Goal: Check status: Check status

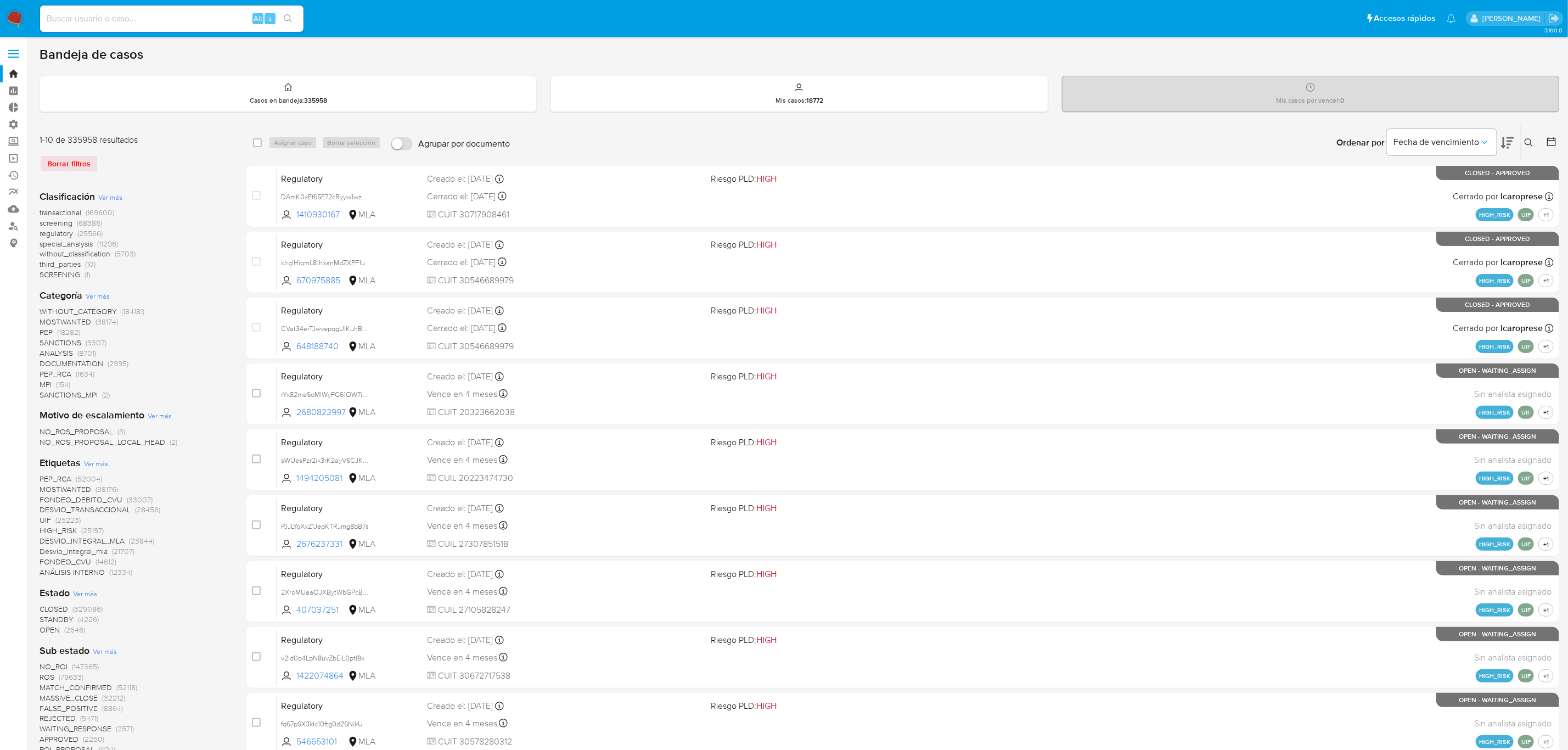
click at [10, 13] on img at bounding box center [15, 19] width 19 height 19
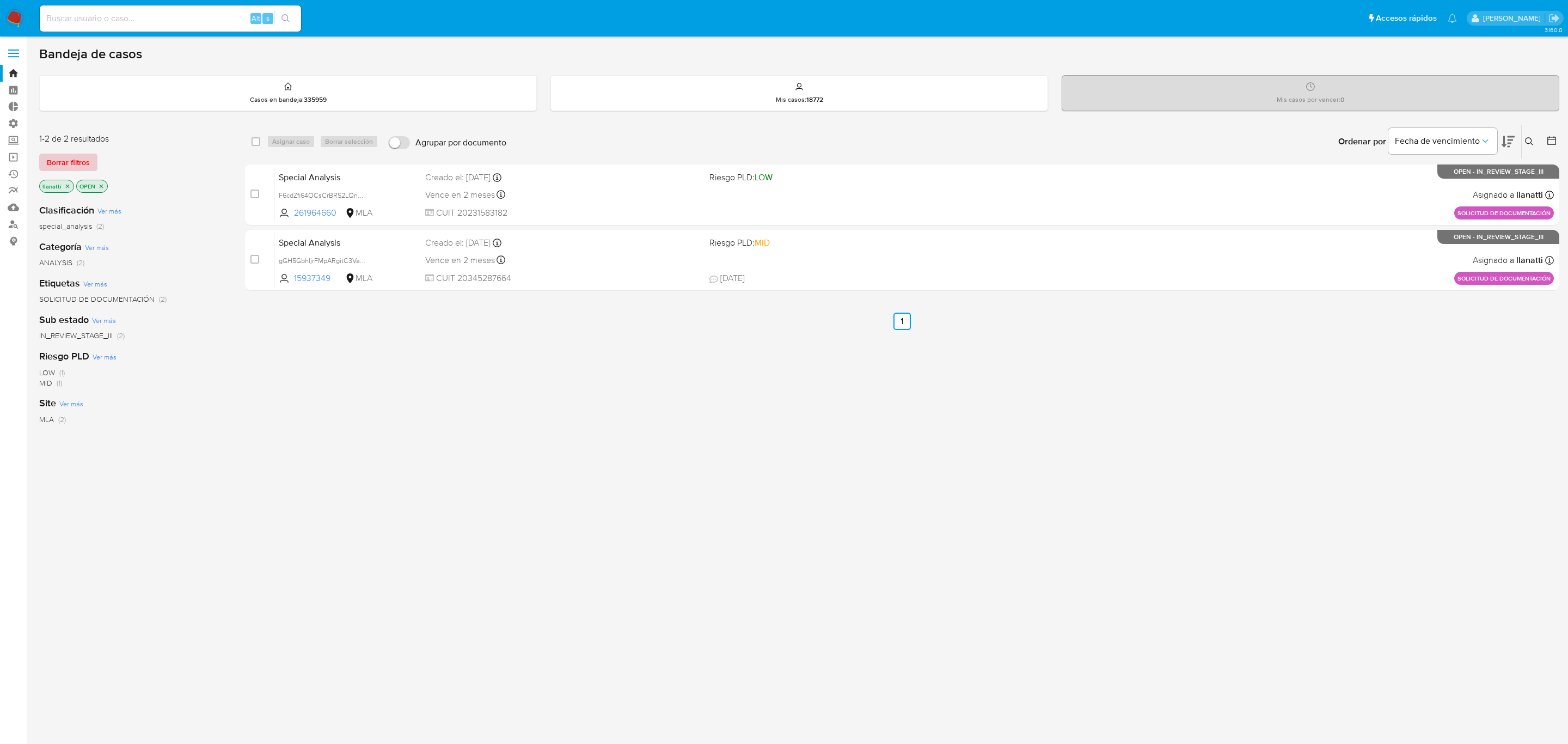
click at [57, 160] on span "Borrar filtros" at bounding box center [68, 163] width 43 height 16
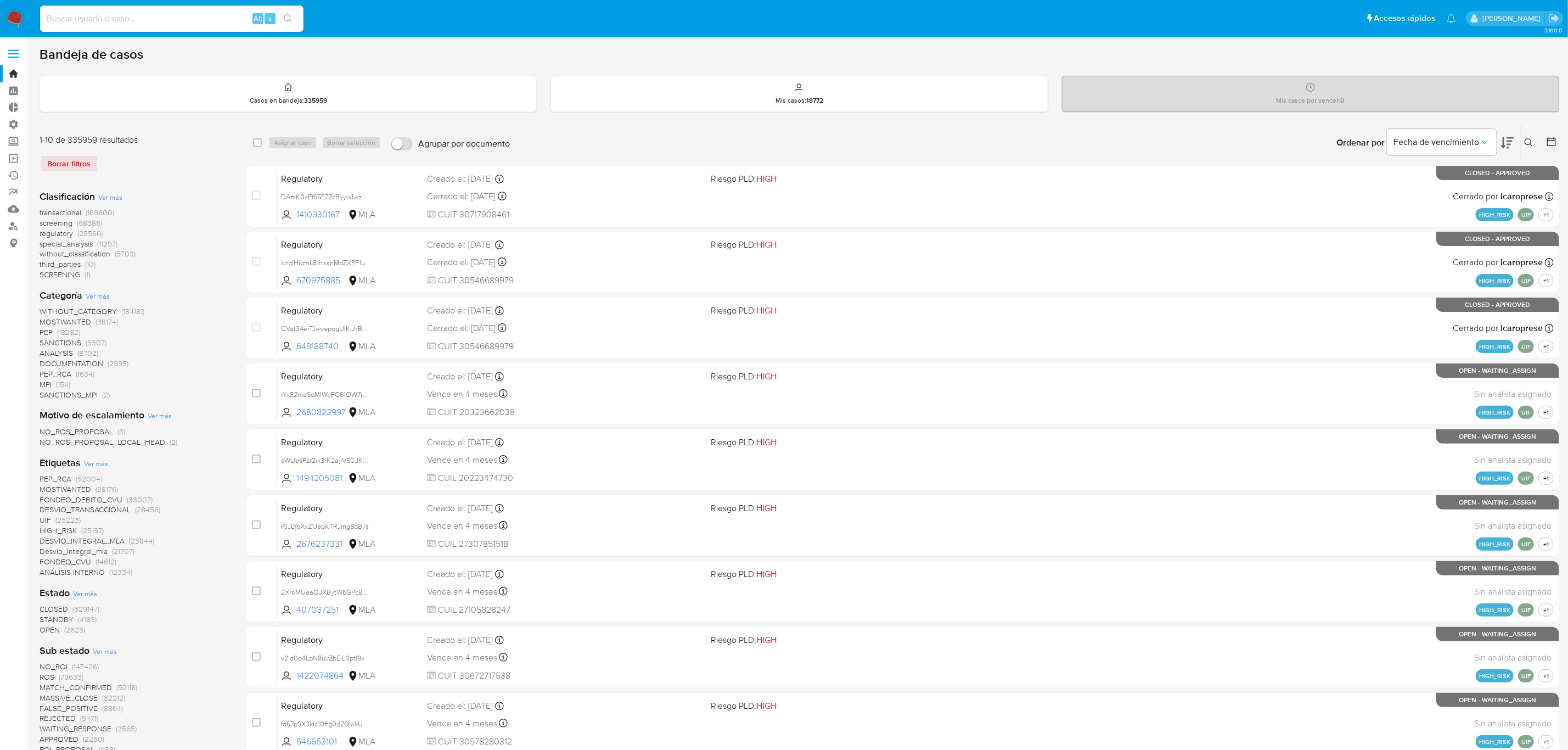
click at [85, 22] on input at bounding box center [172, 19] width 263 height 14
paste input "1003621161"
type input "1003621161"
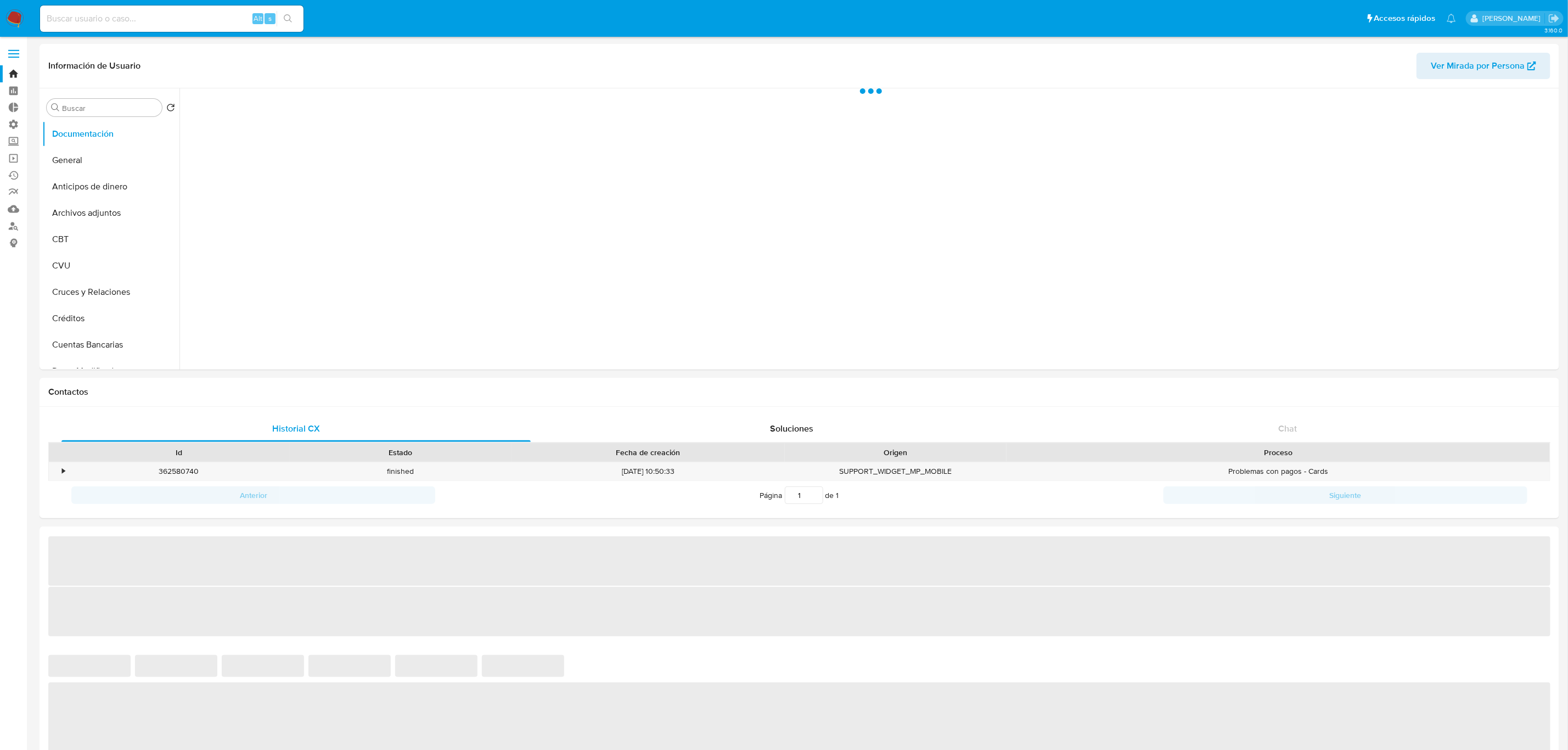
select select "10"
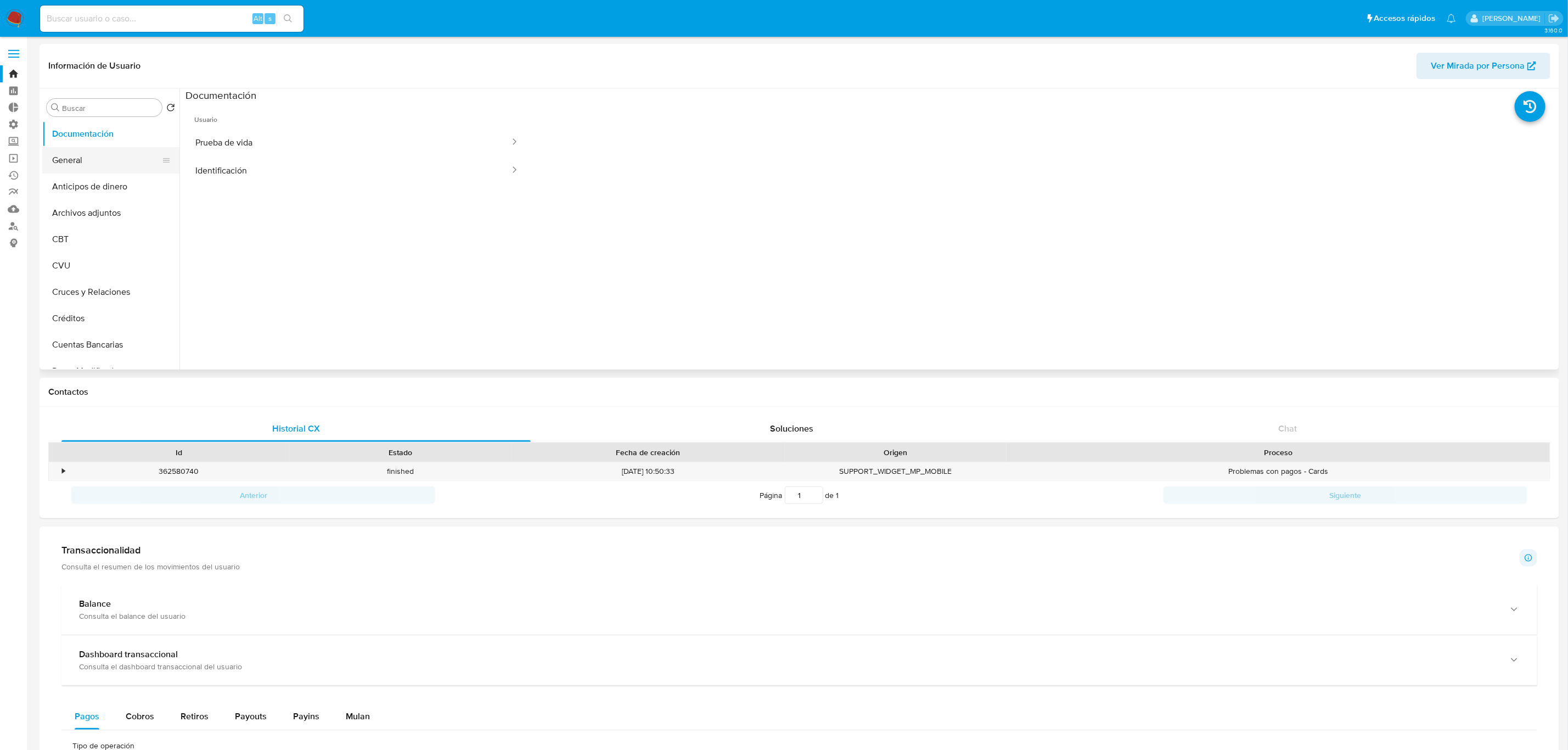
click at [76, 160] on button "General" at bounding box center [107, 161] width 129 height 27
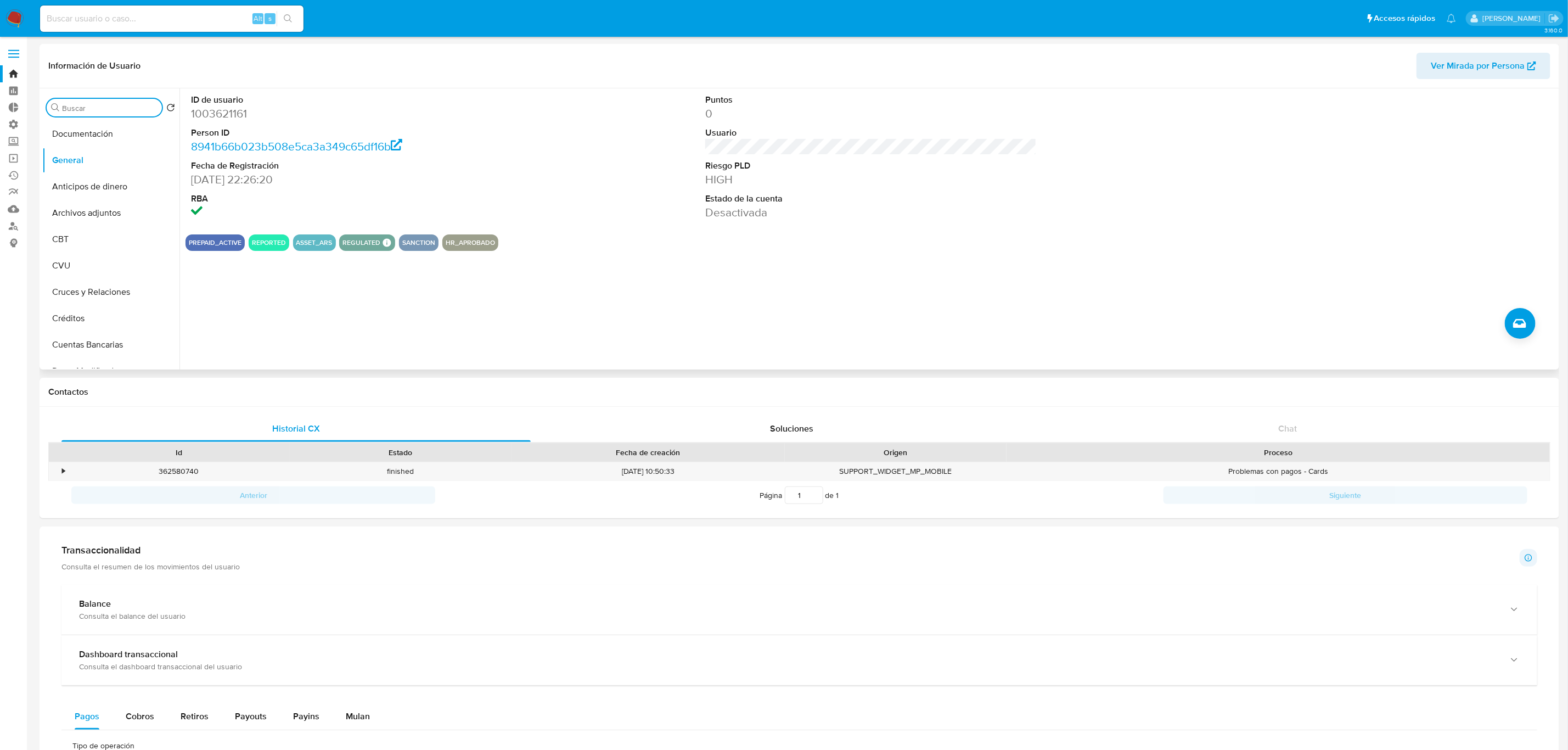
click at [72, 106] on input "Buscar" at bounding box center [110, 108] width 96 height 10
type input "lis"
click at [89, 162] on button "Lista Interna" at bounding box center [107, 161] width 129 height 27
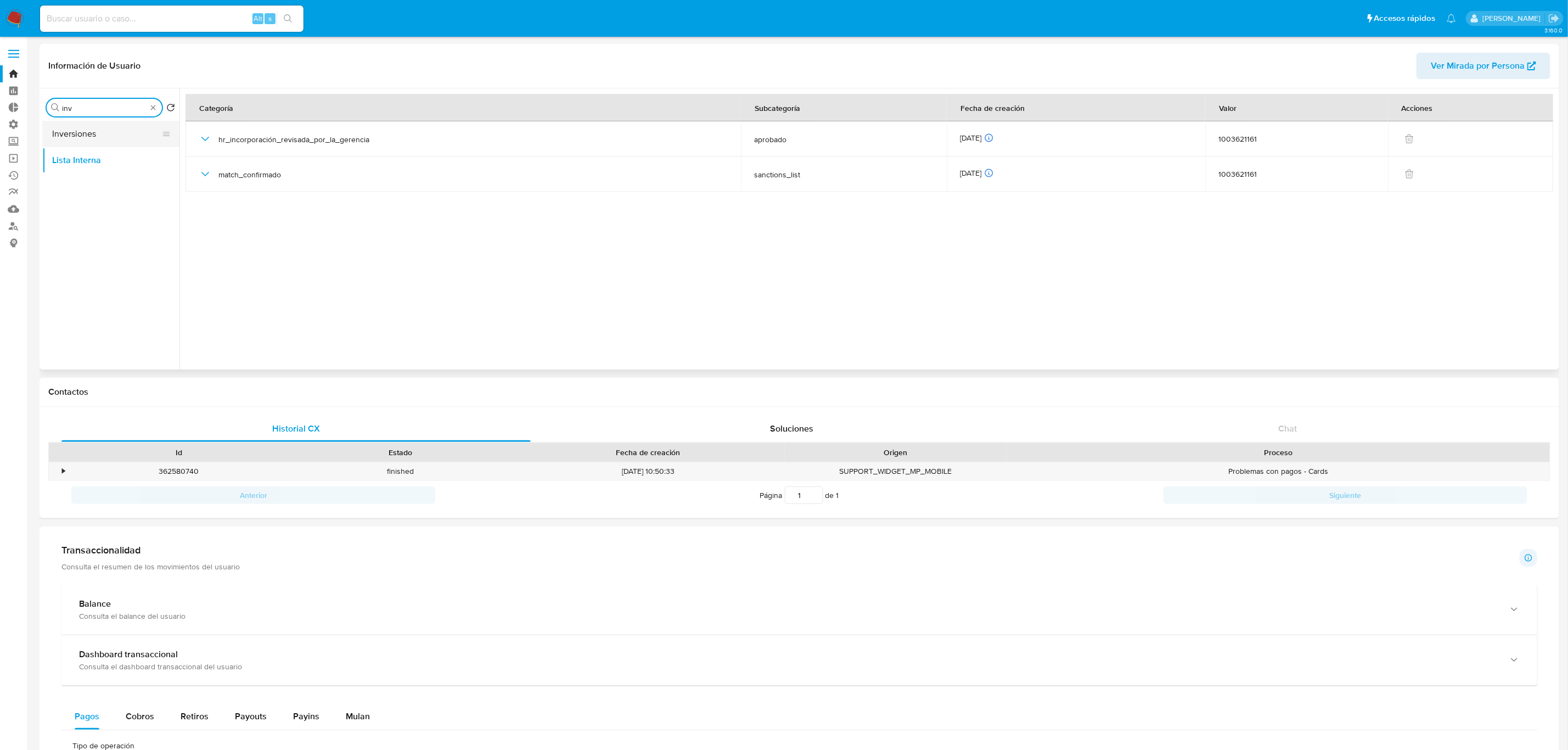
type input "inv"
click at [71, 133] on button "Inversiones" at bounding box center [107, 134] width 129 height 27
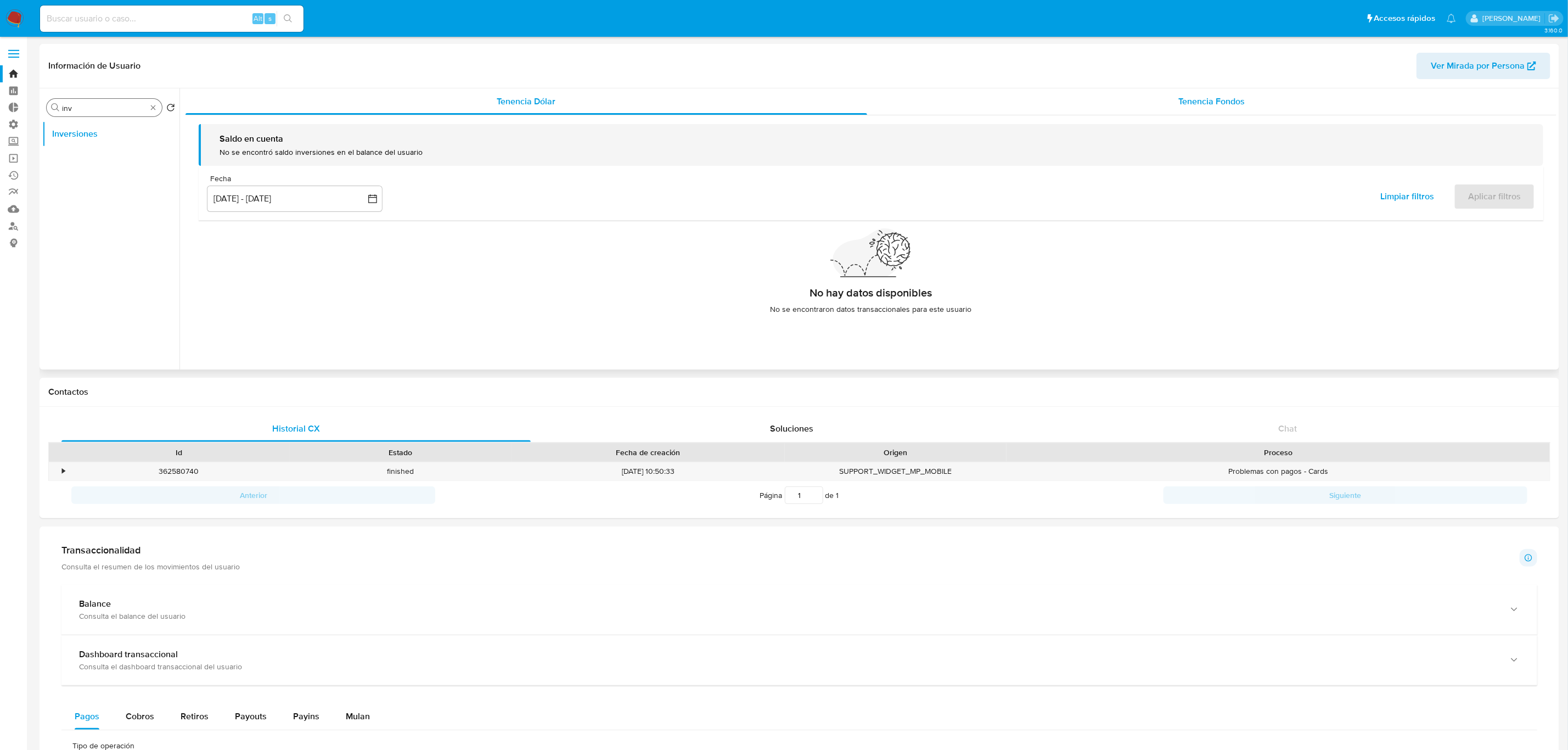
click at [1217, 102] on span "Tenencia Fondos" at bounding box center [1212, 101] width 67 height 13
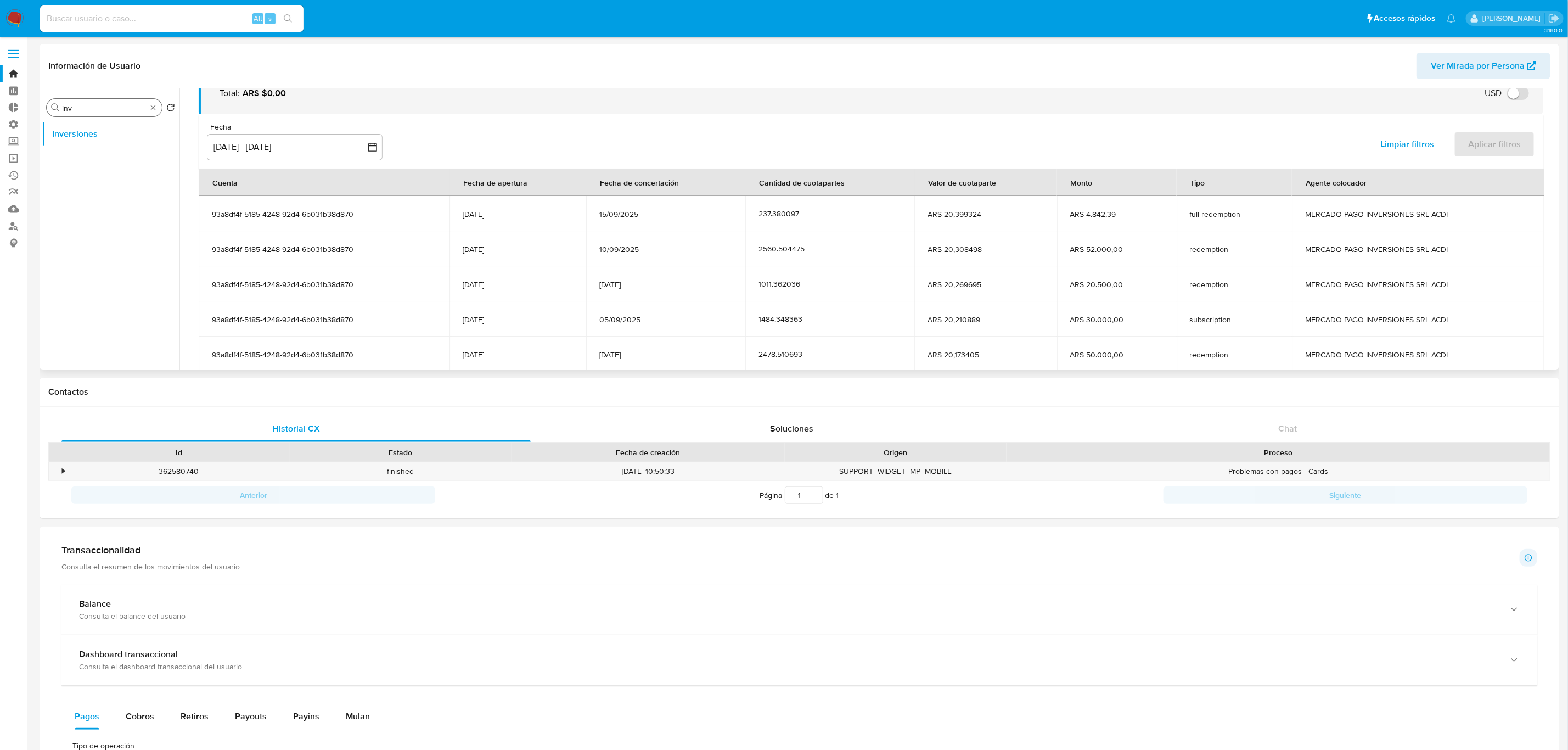
scroll to position [134, 0]
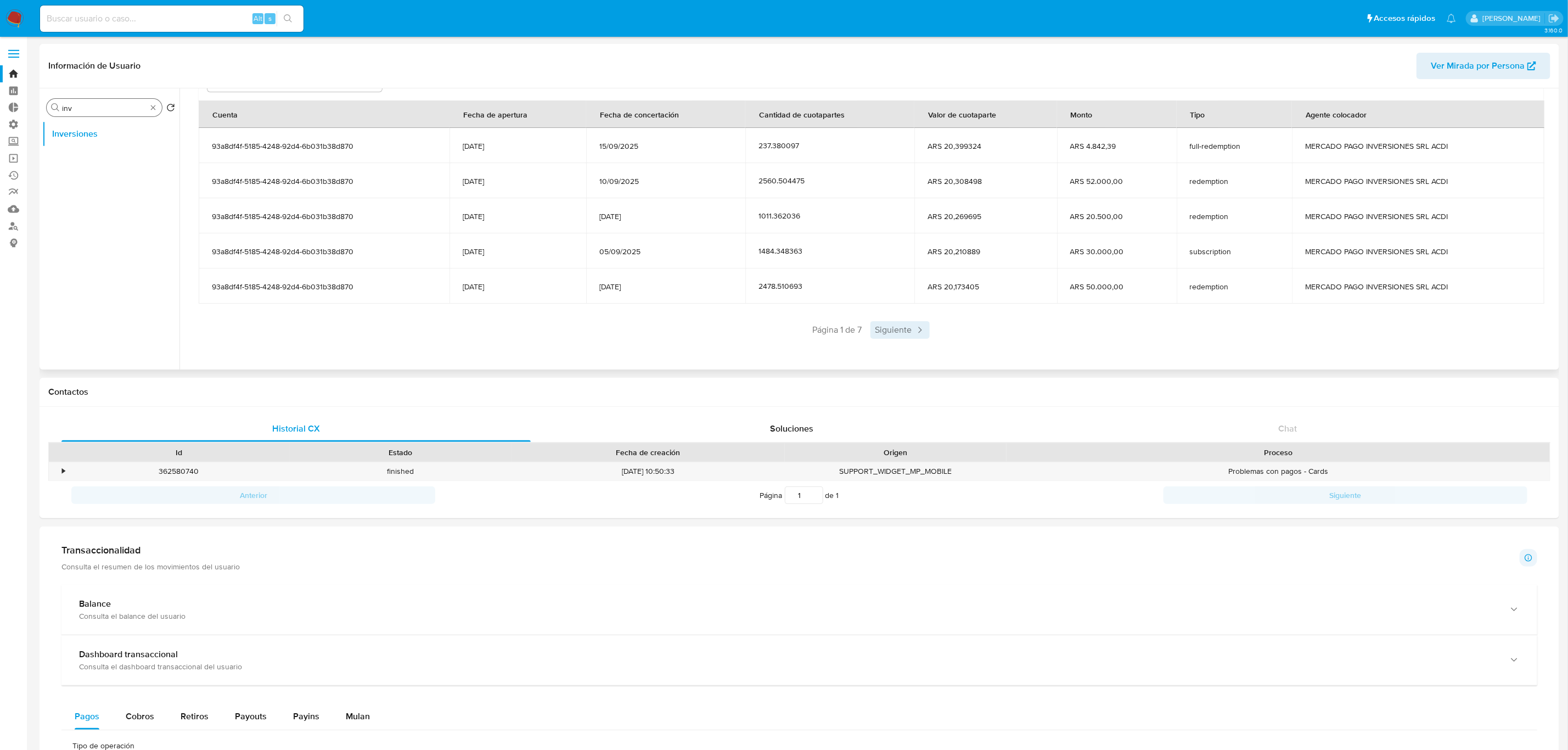
click at [883, 335] on span "Siguiente" at bounding box center [900, 329] width 60 height 17
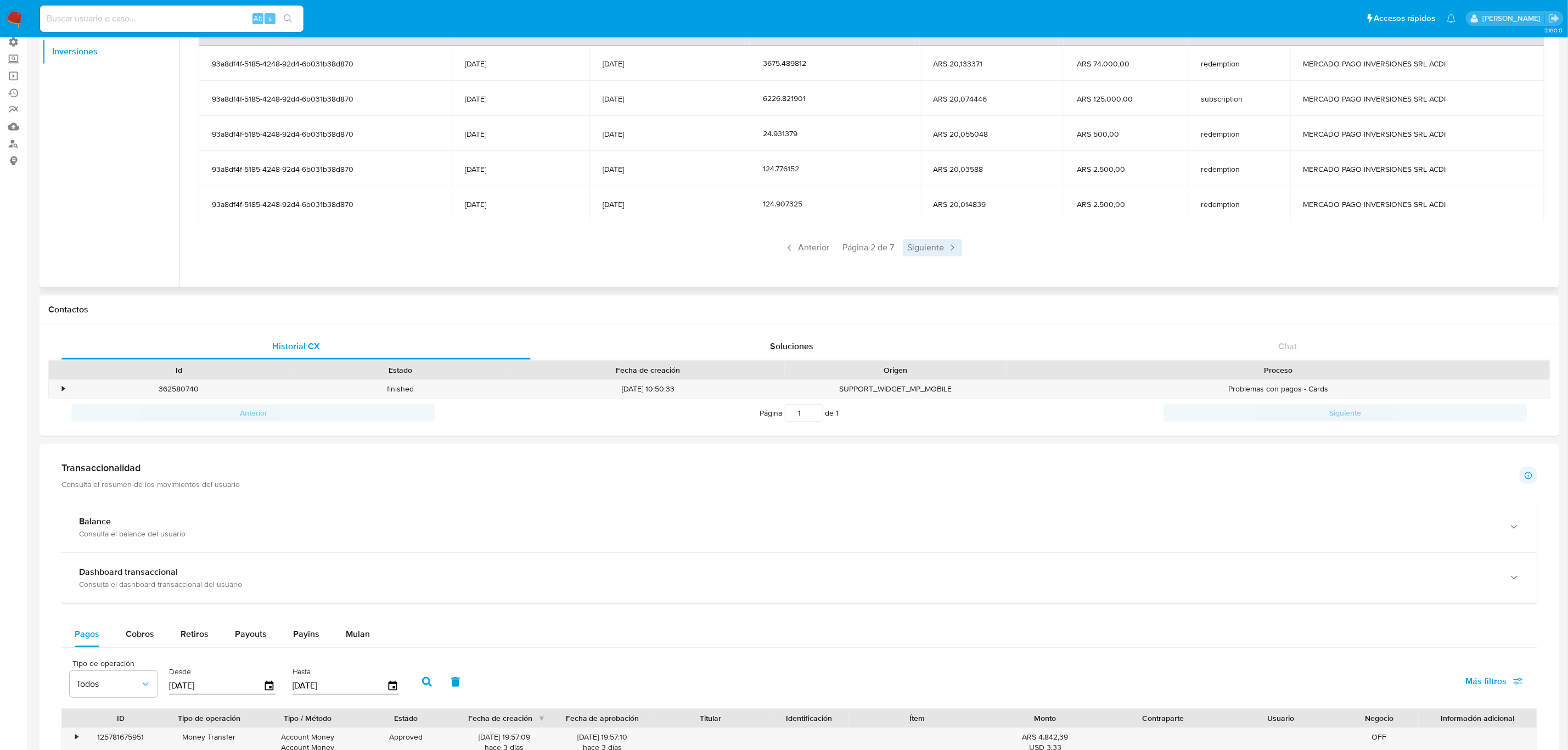
click at [919, 251] on span "Siguiente" at bounding box center [932, 247] width 60 height 17
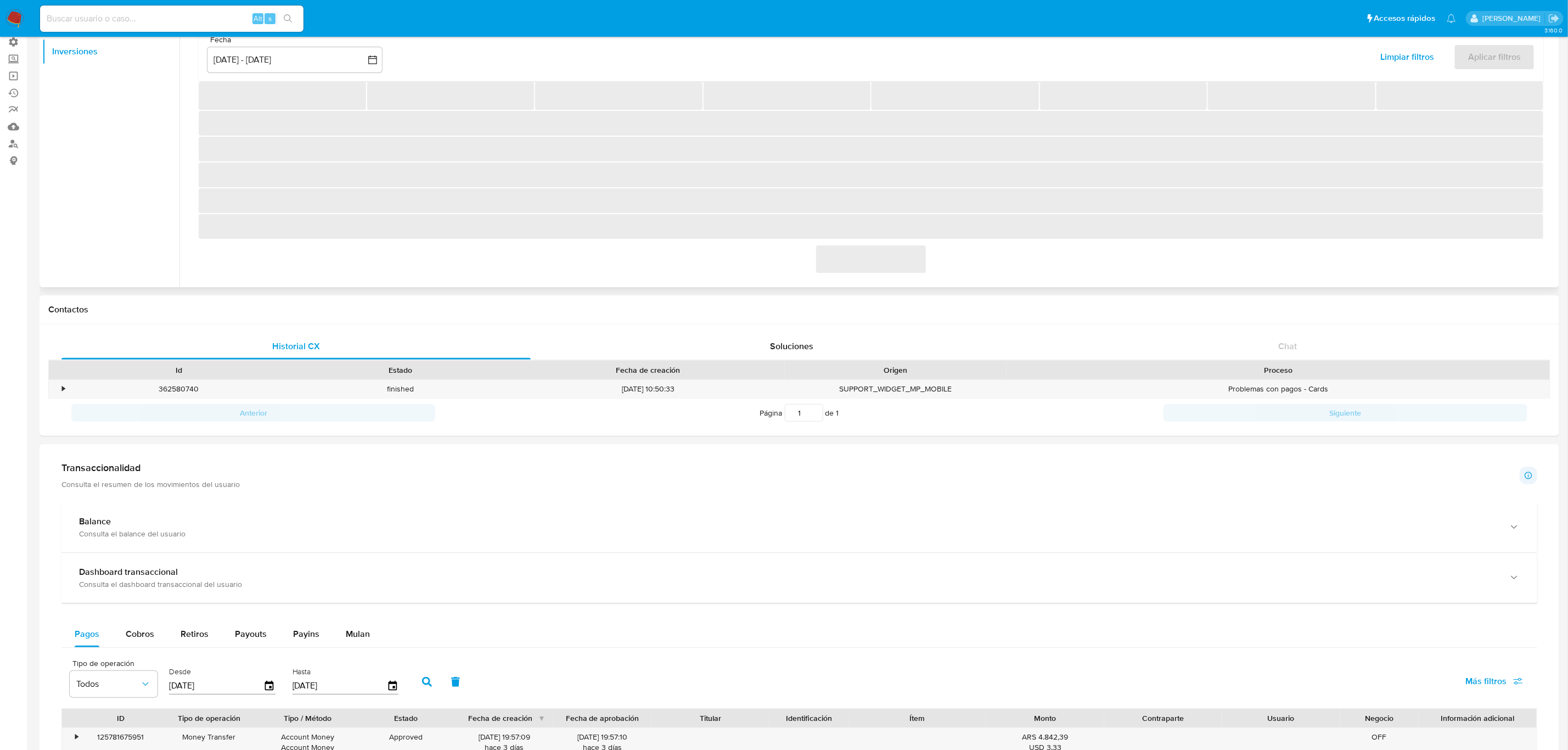
scroll to position [134, 0]
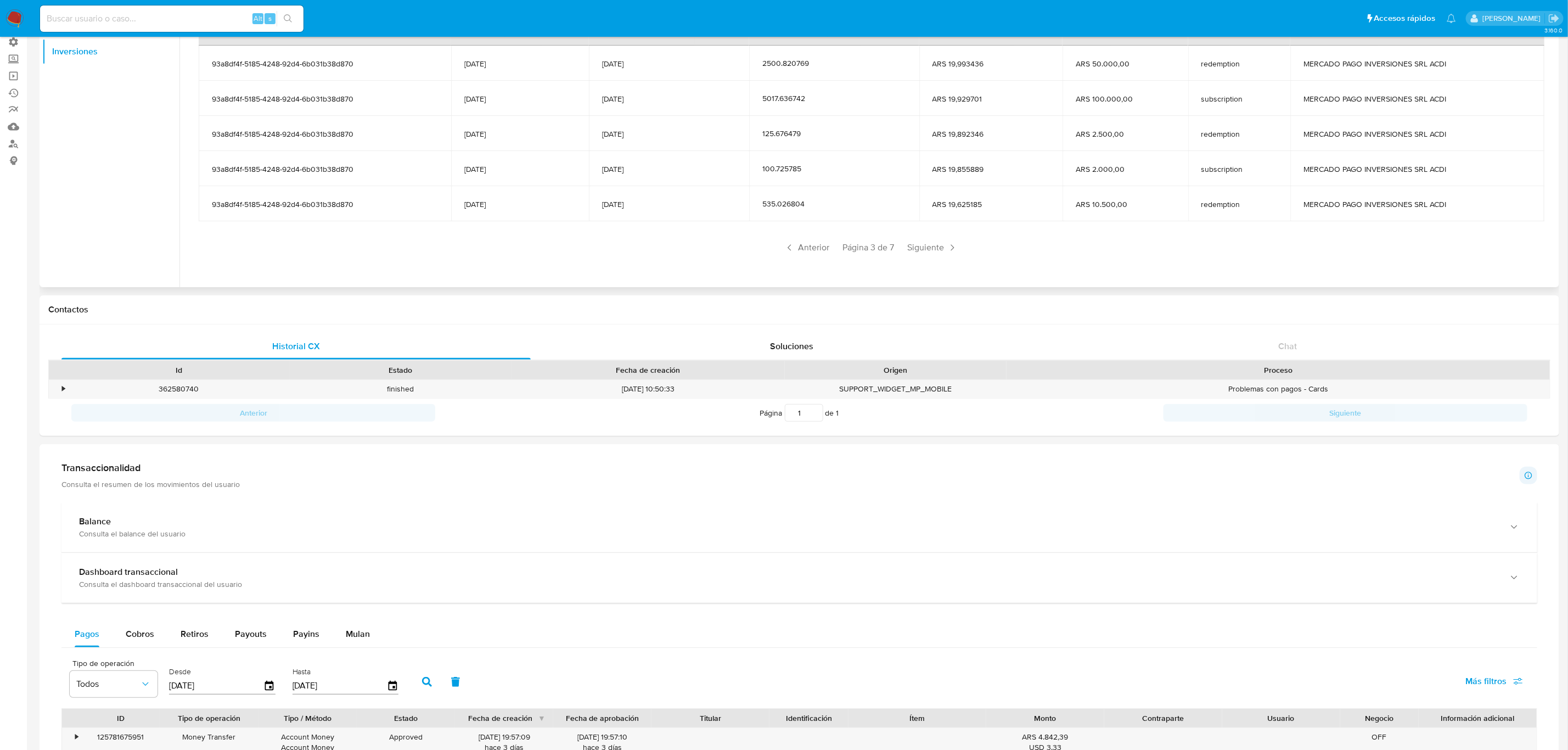
click at [919, 251] on span "Siguiente" at bounding box center [932, 247] width 60 height 17
drag, startPoint x: 1355, startPoint y: 135, endPoint x: 1296, endPoint y: 137, distance: 59.0
click at [1301, 137] on span "BANCO INDUSTRIAL SA" at bounding box center [1416, 133] width 230 height 10
drag, startPoint x: 1447, startPoint y: 96, endPoint x: 1299, endPoint y: 101, distance: 148.1
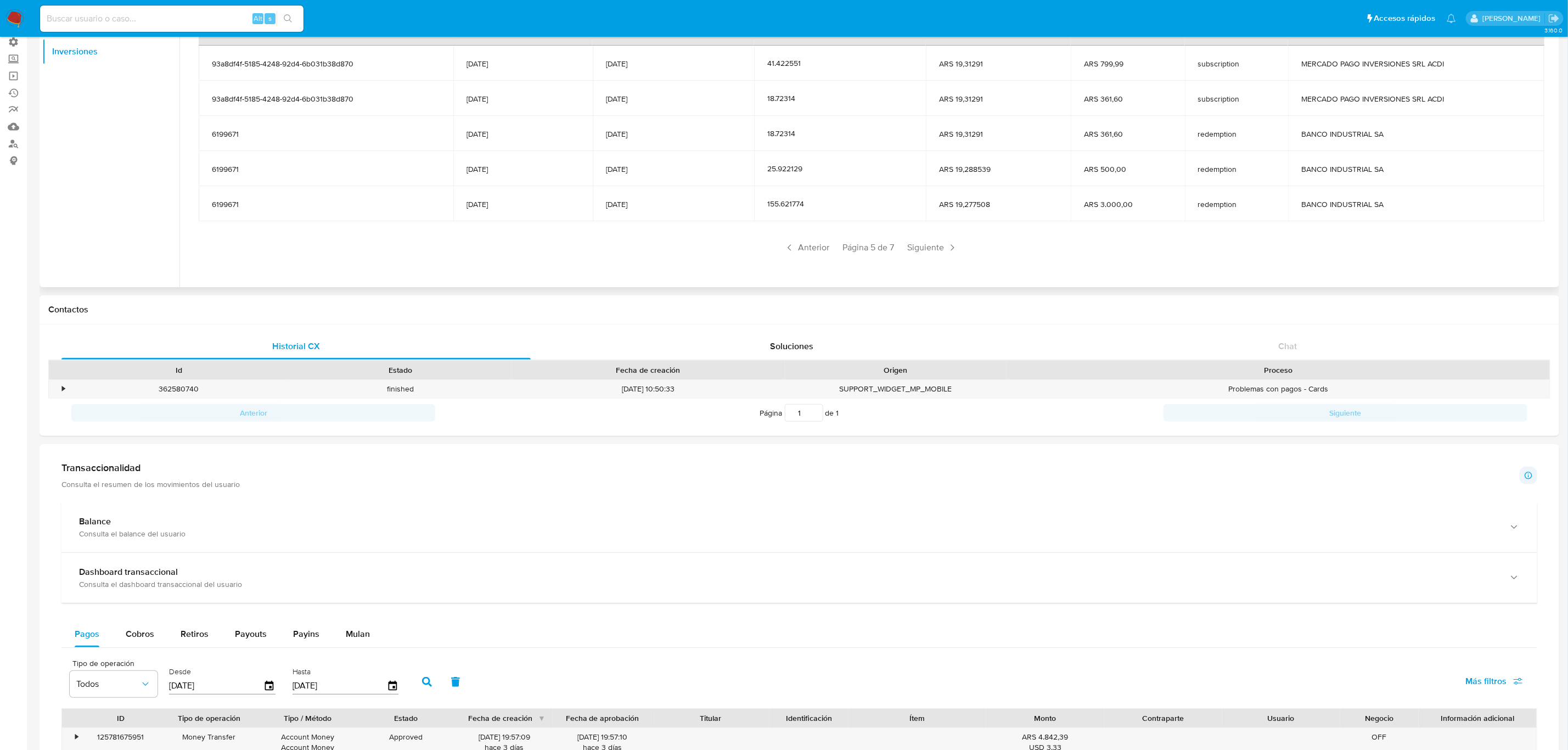
click at [1301, 101] on span "MERCADO PAGO INVERSIONES SRL ACDI" at bounding box center [1416, 99] width 230 height 10
